Goal: Task Accomplishment & Management: Use online tool/utility

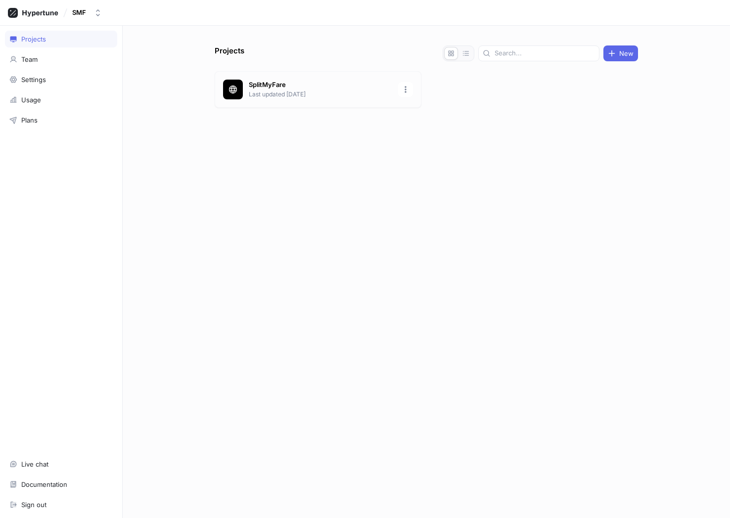
click at [292, 90] on p "Last updated [DATE]" at bounding box center [320, 94] width 143 height 9
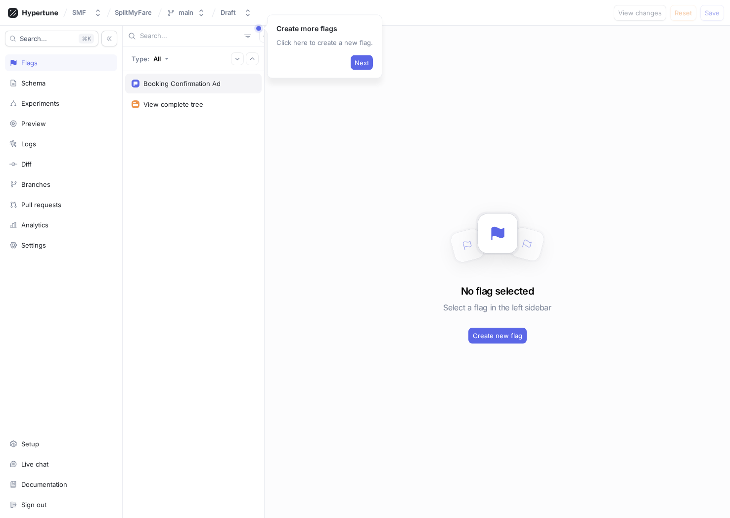
click at [178, 84] on div "Booking Confirmation Ad" at bounding box center [181, 84] width 77 height 8
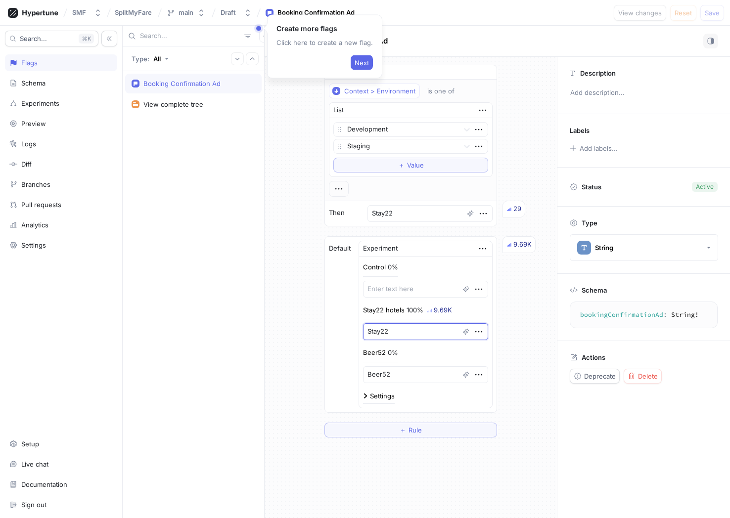
click at [411, 330] on textarea "Stay22" at bounding box center [425, 331] width 125 height 17
click at [422, 308] on div "100%" at bounding box center [415, 310] width 17 height 6
click at [392, 350] on div "Beer52 0%" at bounding box center [380, 353] width 35 height 10
click at [368, 395] on img at bounding box center [365, 396] width 5 height 5
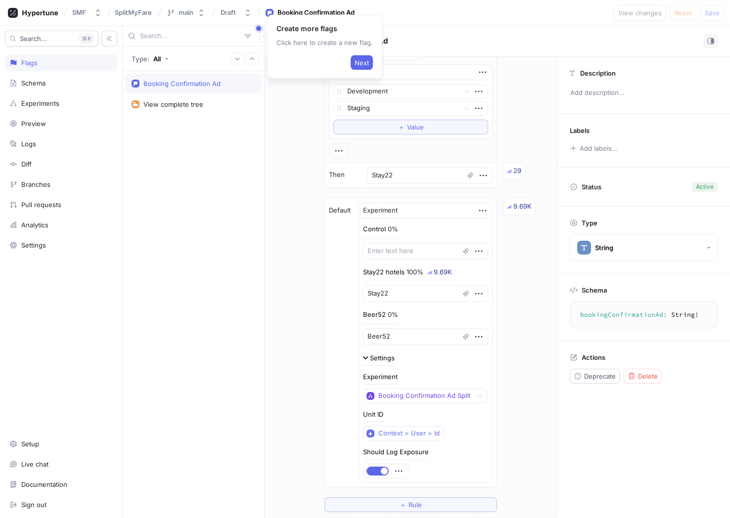
scroll to position [71, 0]
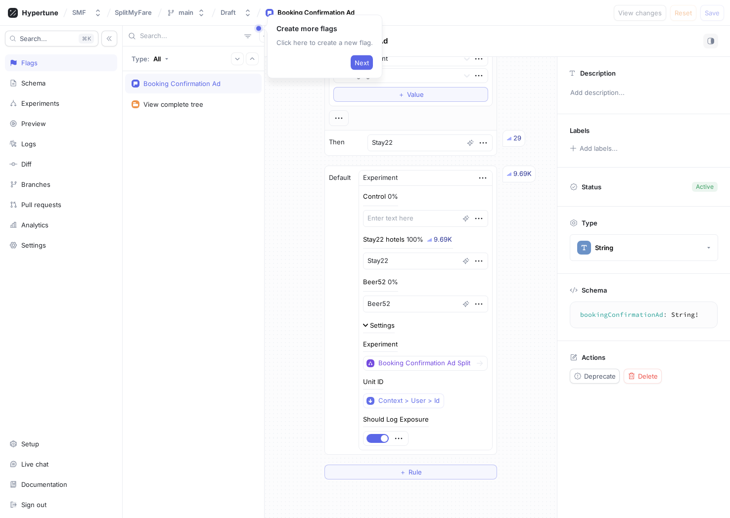
click at [368, 322] on div "Settings" at bounding box center [379, 325] width 32 height 6
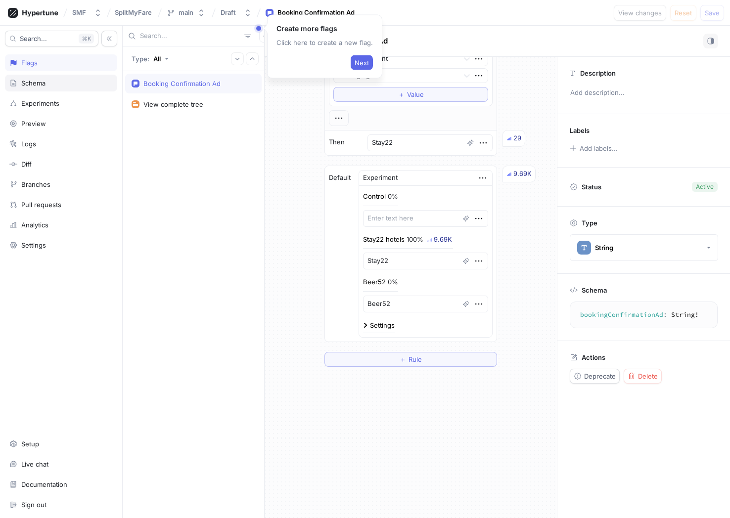
click at [41, 83] on div "Schema" at bounding box center [33, 83] width 24 height 8
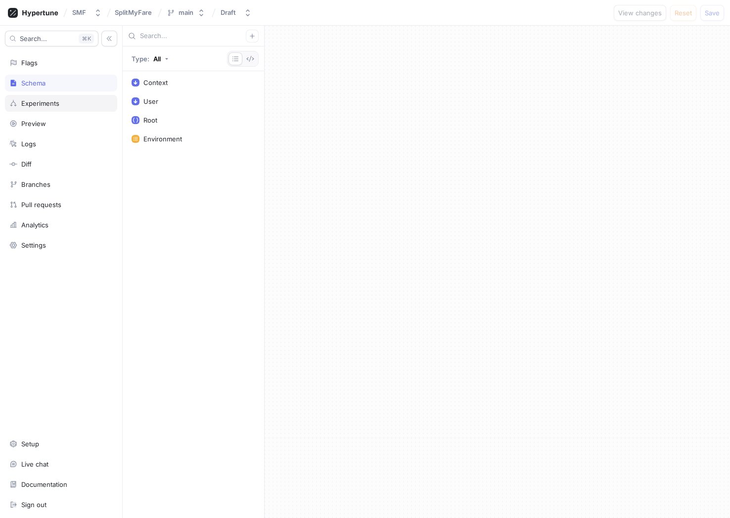
click at [52, 105] on div "Experiments" at bounding box center [40, 103] width 38 height 8
click at [175, 84] on div "Booking Confirmation Ad Split" at bounding box center [189, 83] width 92 height 8
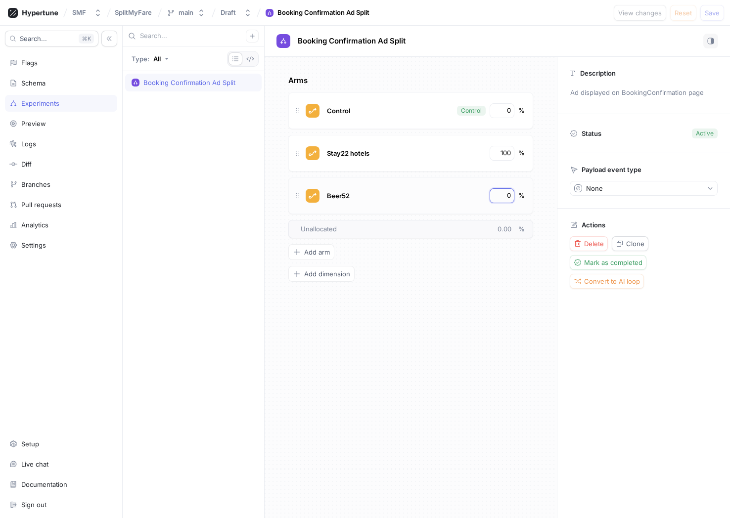
click at [503, 196] on input "0" at bounding box center [502, 196] width 17 height 10
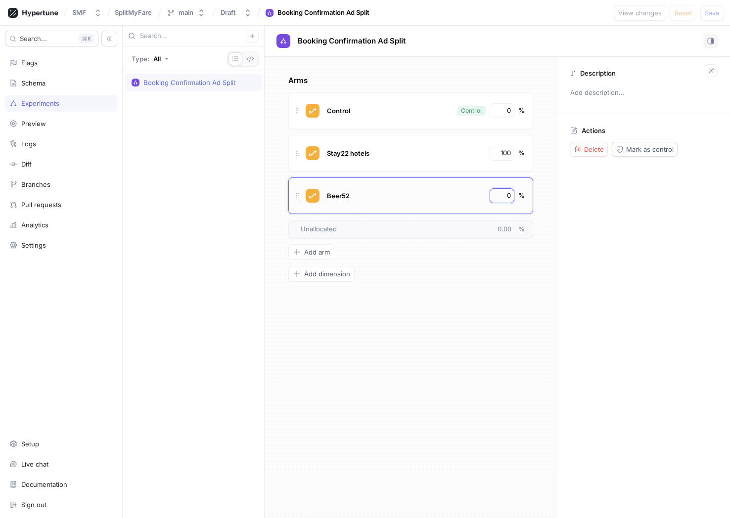
drag, startPoint x: 499, startPoint y: 193, endPoint x: 531, endPoint y: 193, distance: 32.2
click at [531, 193] on div "Beer52 0 %" at bounding box center [410, 196] width 245 height 37
type textarea "x"
type input "1"
type textarea "x"
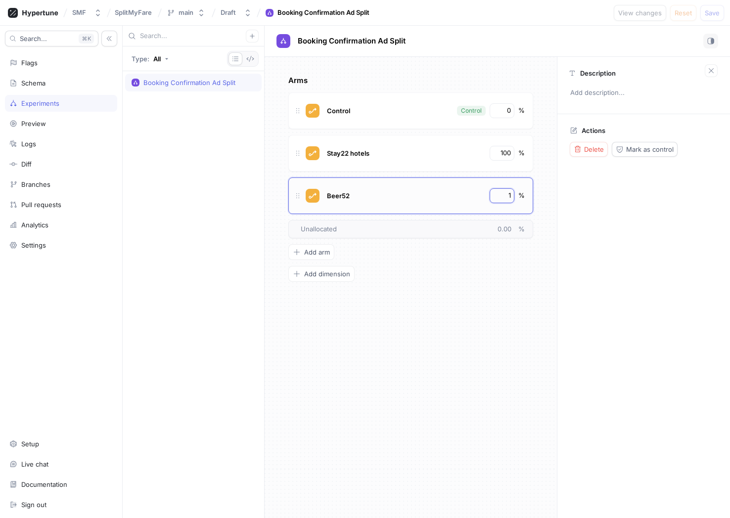
type input "10"
type textarea "x"
type input "100"
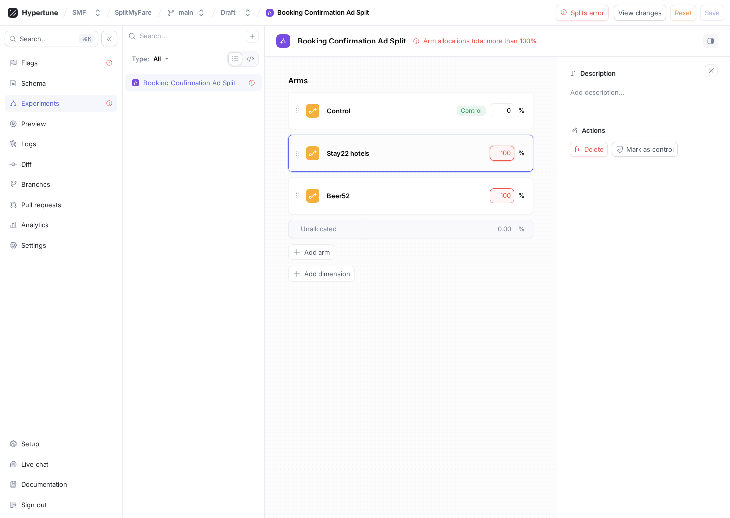
drag, startPoint x: 500, startPoint y: 151, endPoint x: 532, endPoint y: 151, distance: 32.2
click at [532, 151] on div "Stay22 hotels 100 %" at bounding box center [410, 153] width 245 height 37
type textarea "x"
type input "0"
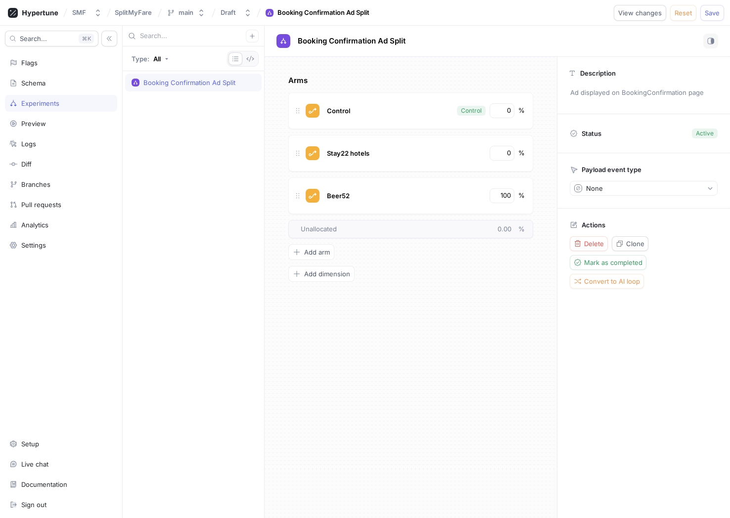
click at [456, 353] on div "Arms Control Control 0 % Stay22 hotels 0 % Beer52 100 % To pick up a draggable …" at bounding box center [411, 287] width 292 height 461
click at [712, 14] on span "Save" at bounding box center [712, 13] width 15 height 6
click at [502, 154] on input "0" at bounding box center [502, 153] width 17 height 10
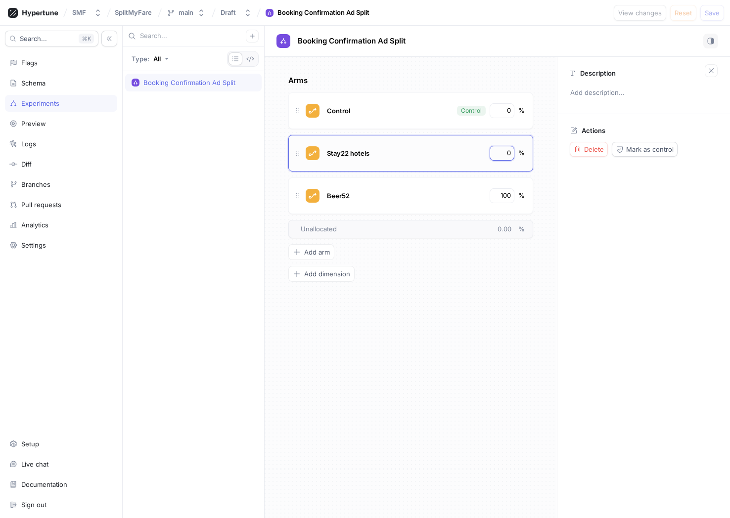
type textarea "x"
type input "10"
type textarea "x"
type input "100"
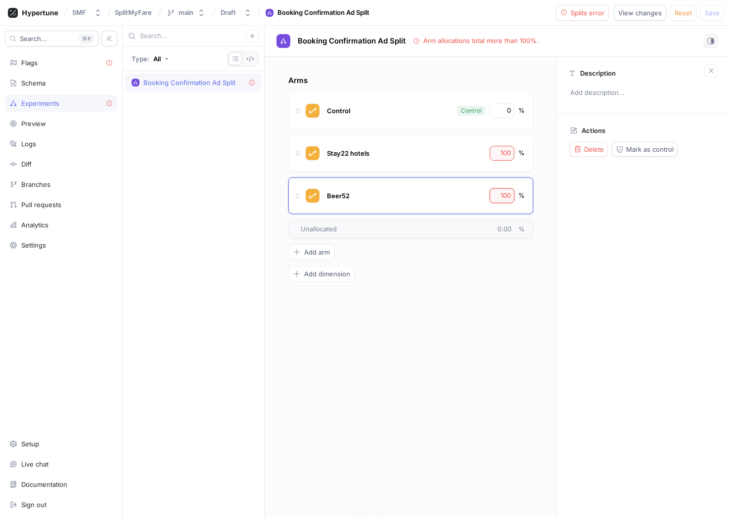
drag, startPoint x: 500, startPoint y: 195, endPoint x: 541, endPoint y: 195, distance: 41.1
click at [541, 195] on div "Arms Control Control 0 % Stay22 hotels 100 % Beer52 100 % To pick up a draggabl…" at bounding box center [411, 287] width 292 height 461
type textarea "x"
type input "0"
click at [710, 12] on span "Save" at bounding box center [712, 13] width 15 height 6
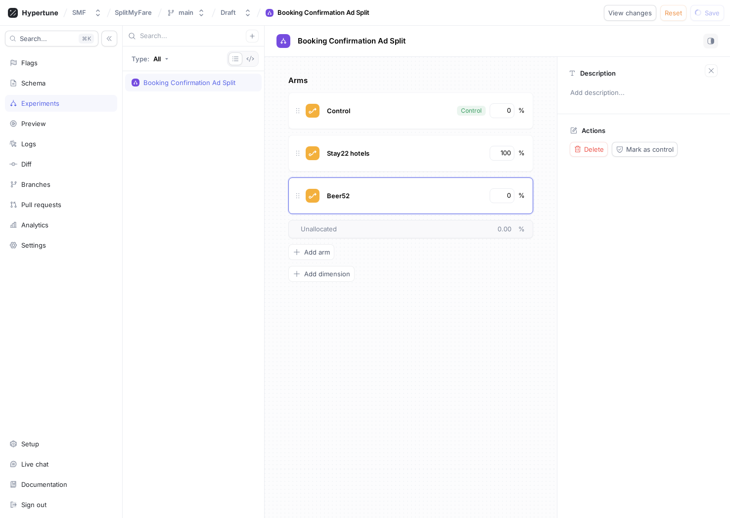
type textarea "x"
